Goal: Information Seeking & Learning: Learn about a topic

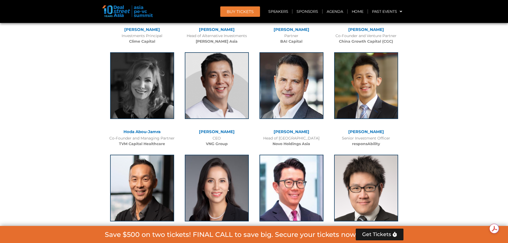
scroll to position [2108, 0]
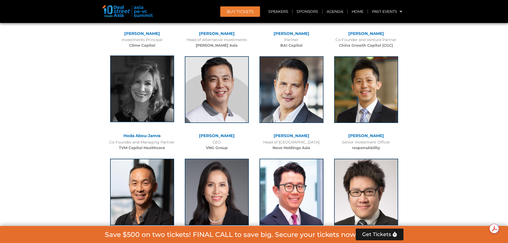
click at [132, 89] on img at bounding box center [142, 88] width 64 height 67
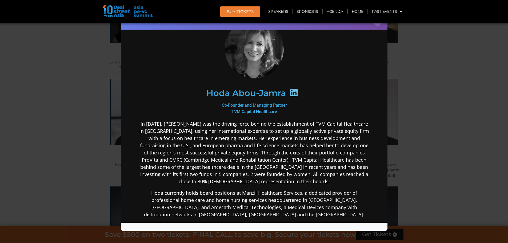
scroll to position [0, 0]
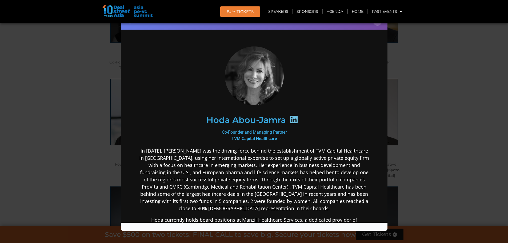
click at [445, 63] on div "Speaker Profile ×" at bounding box center [254, 121] width 508 height 243
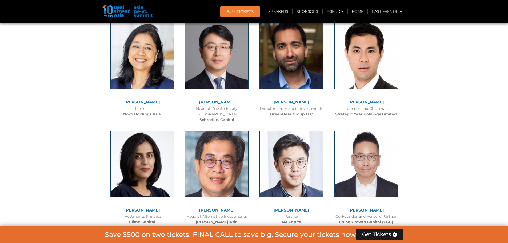
scroll to position [1921, 0]
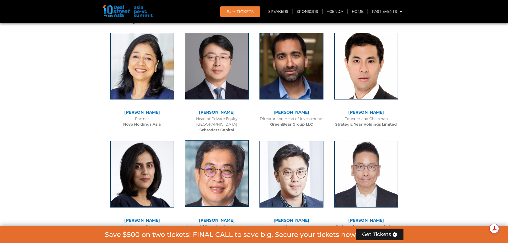
click at [203, 154] on img at bounding box center [217, 173] width 64 height 67
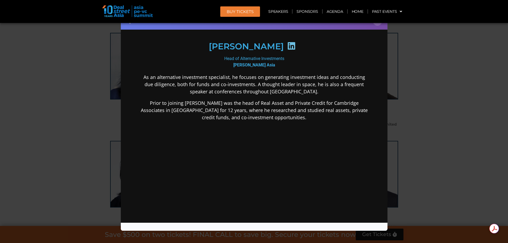
scroll to position [5, 0]
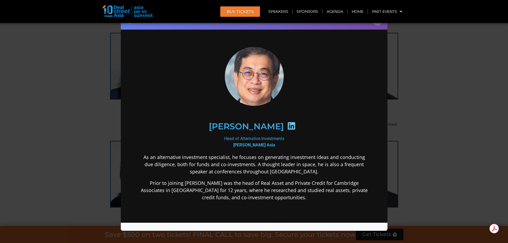
click at [284, 126] on div at bounding box center [292, 126] width 16 height 10
click at [287, 124] on icon at bounding box center [291, 125] width 9 height 9
click at [429, 73] on div "Speaker Profile ×" at bounding box center [254, 121] width 508 height 243
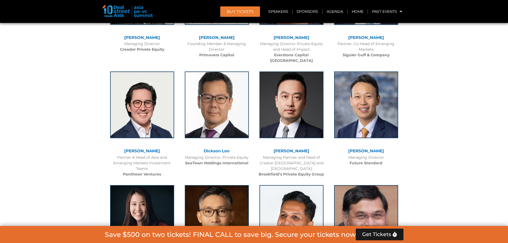
scroll to position [1654, 0]
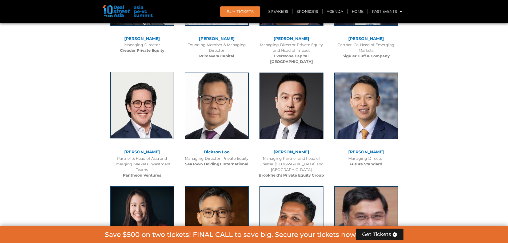
click at [133, 98] on img at bounding box center [142, 105] width 64 height 67
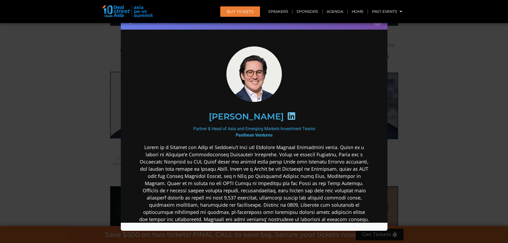
scroll to position [0, 0]
click at [287, 117] on icon at bounding box center [291, 116] width 9 height 9
click at [457, 159] on div "Speaker Profile ×" at bounding box center [254, 121] width 508 height 243
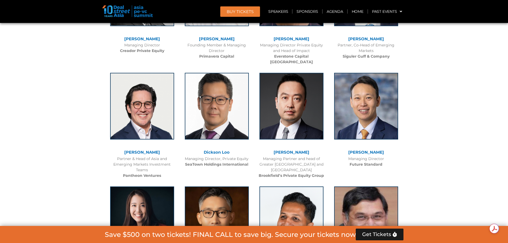
scroll to position [1548, 0]
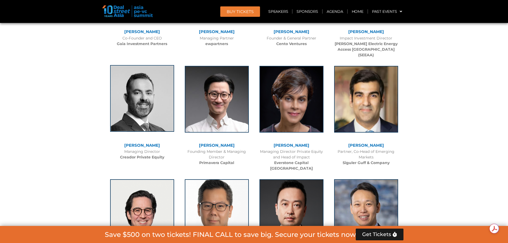
click at [139, 102] on img at bounding box center [142, 98] width 64 height 67
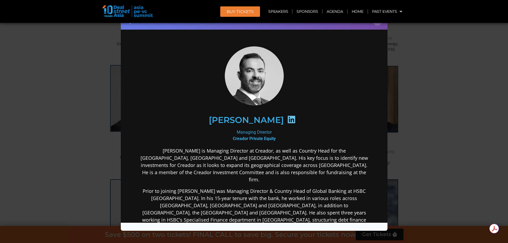
scroll to position [0, 0]
click at [288, 120] on icon at bounding box center [291, 119] width 9 height 9
click at [441, 69] on div "Speaker Profile ×" at bounding box center [254, 121] width 508 height 243
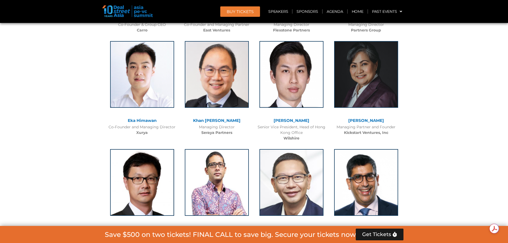
scroll to position [1227, 0]
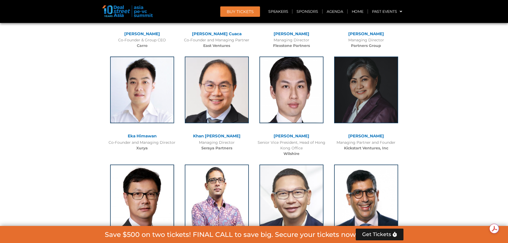
click at [138, 138] on link "Eka Himawan" at bounding box center [142, 135] width 29 height 5
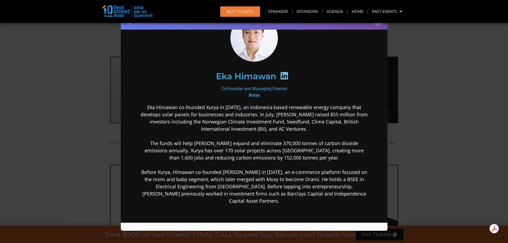
scroll to position [27, 0]
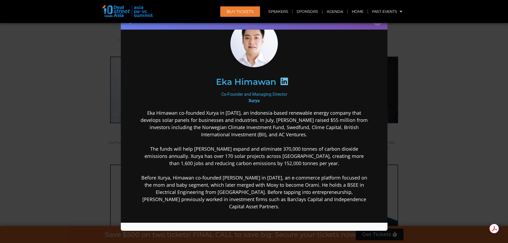
click at [283, 82] on icon at bounding box center [284, 81] width 9 height 9
click at [280, 80] on icon at bounding box center [284, 81] width 9 height 9
click at [286, 81] on icon at bounding box center [284, 81] width 9 height 9
click at [284, 81] on icon at bounding box center [284, 81] width 9 height 9
click at [283, 82] on icon at bounding box center [284, 81] width 9 height 9
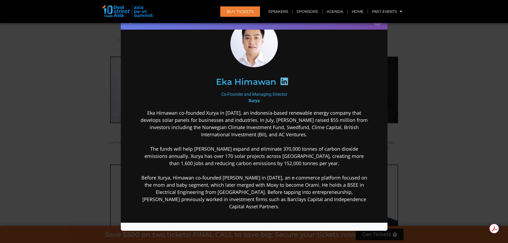
click at [449, 88] on div "Speaker Profile ×" at bounding box center [254, 121] width 508 height 243
